Goal: Task Accomplishment & Management: Manage account settings

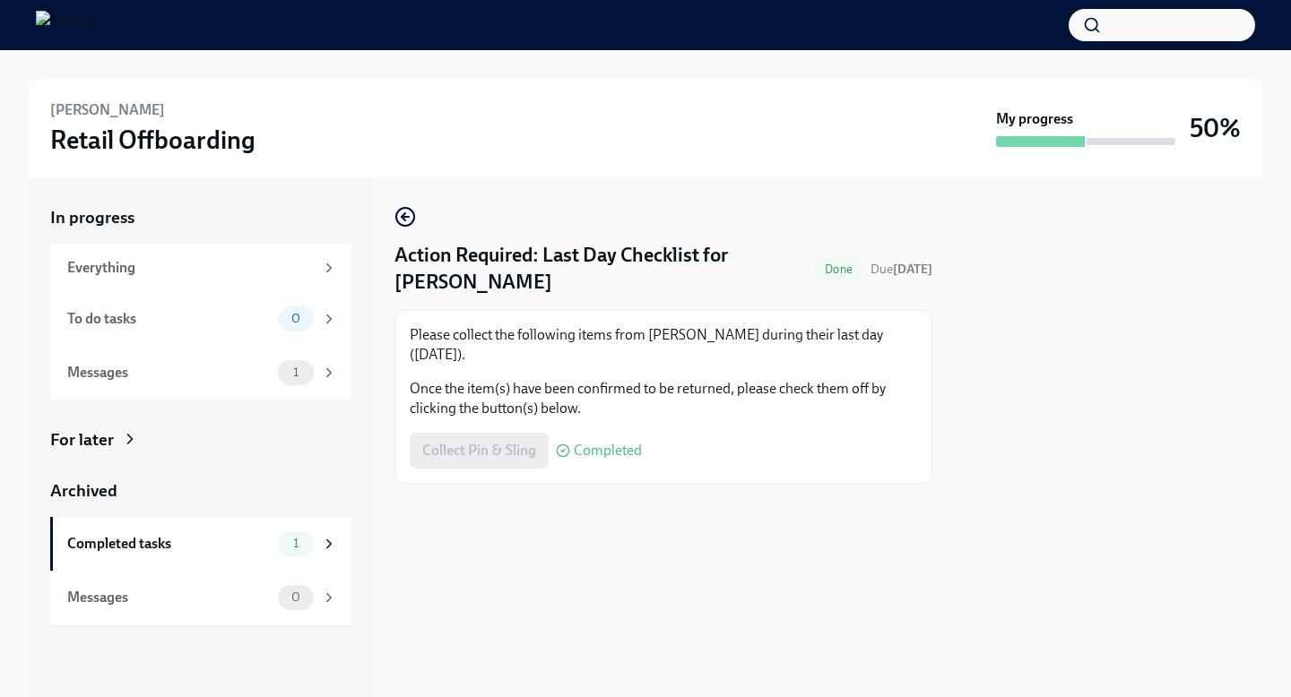
click at [511, 453] on div "Collect Pin & Sling Completed" at bounding box center [526, 451] width 232 height 36
click at [134, 540] on div "Completed tasks" at bounding box center [168, 544] width 203 height 20
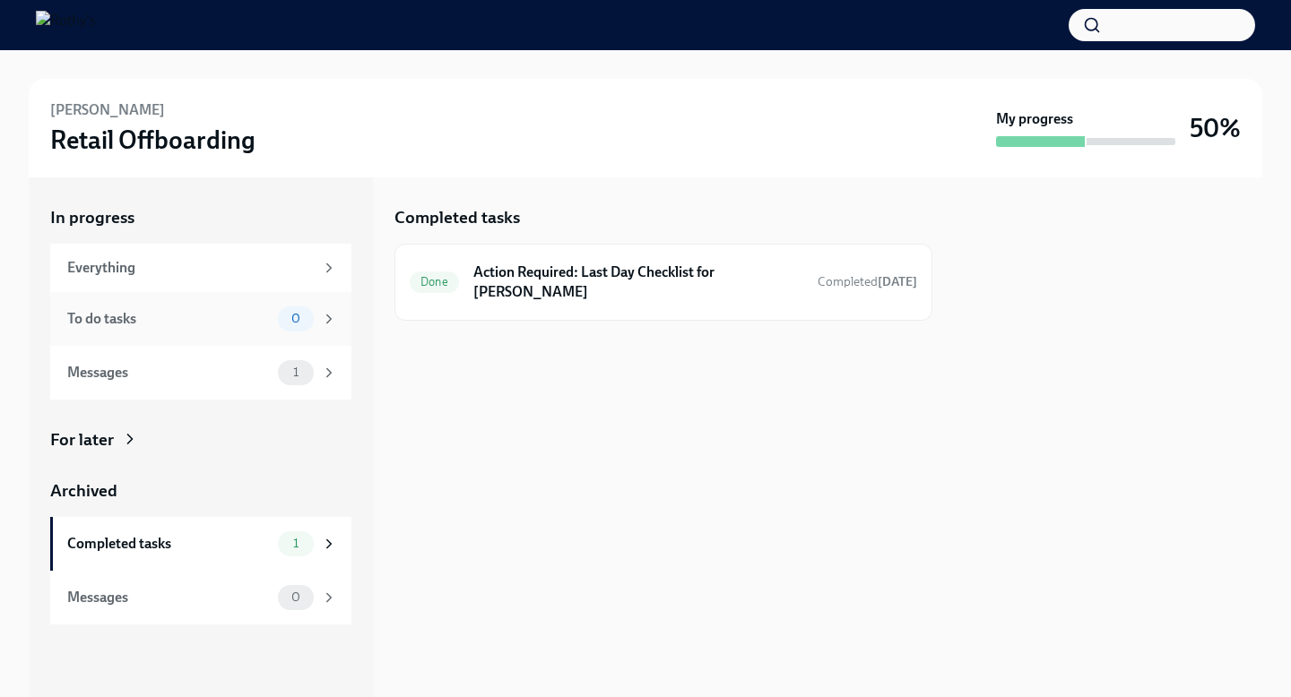
click at [111, 324] on div "To do tasks" at bounding box center [168, 319] width 203 height 20
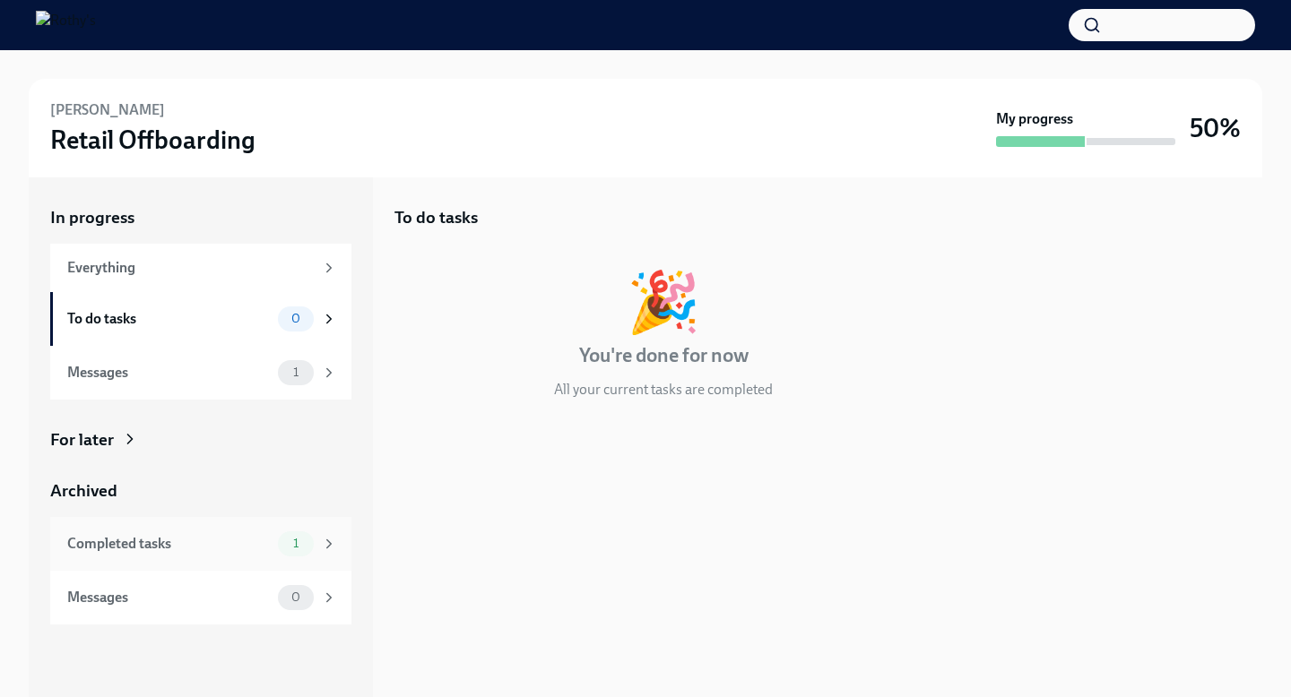
click at [113, 543] on div "Completed tasks" at bounding box center [168, 544] width 203 height 20
